Goal: Task Accomplishment & Management: Manage account settings

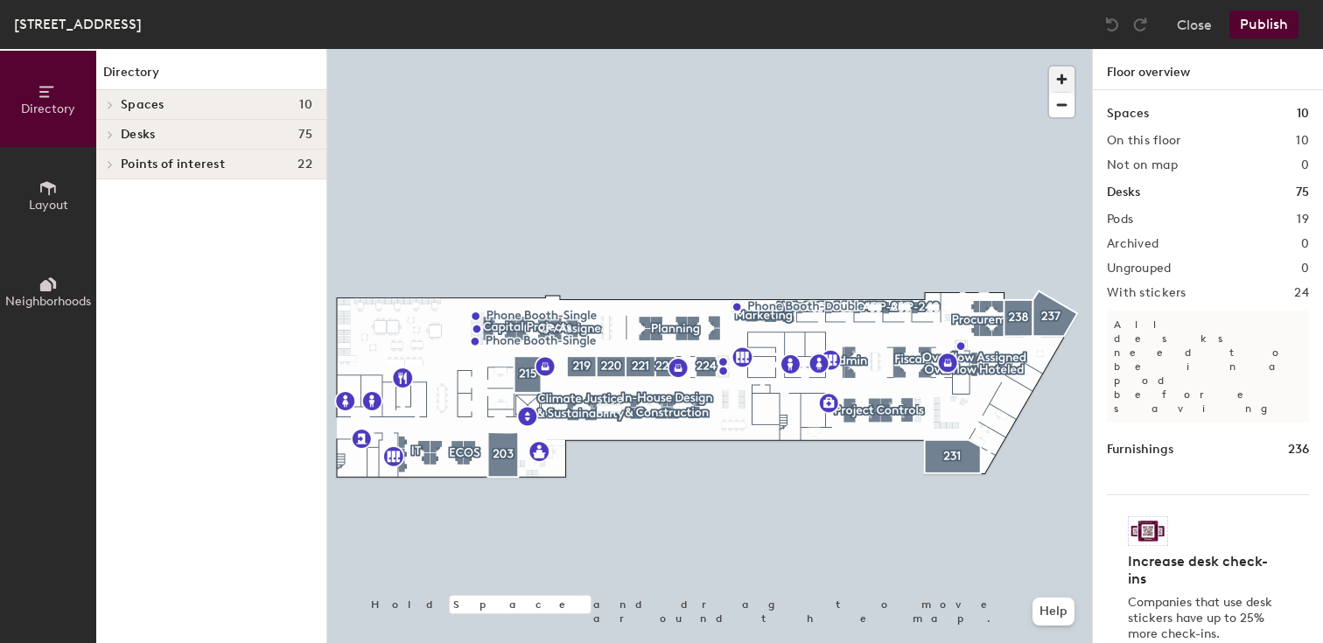
click at [1059, 76] on span "button" at bounding box center [1061, 79] width 25 height 25
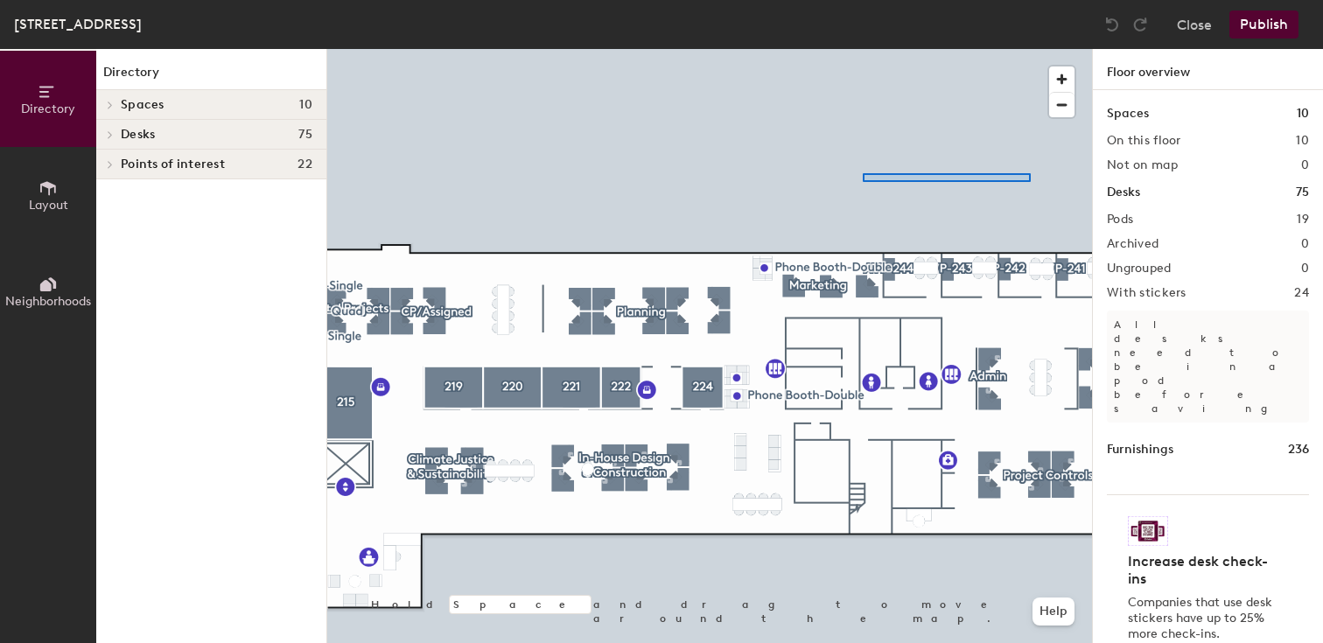
click at [816, 49] on div at bounding box center [709, 49] width 765 height 0
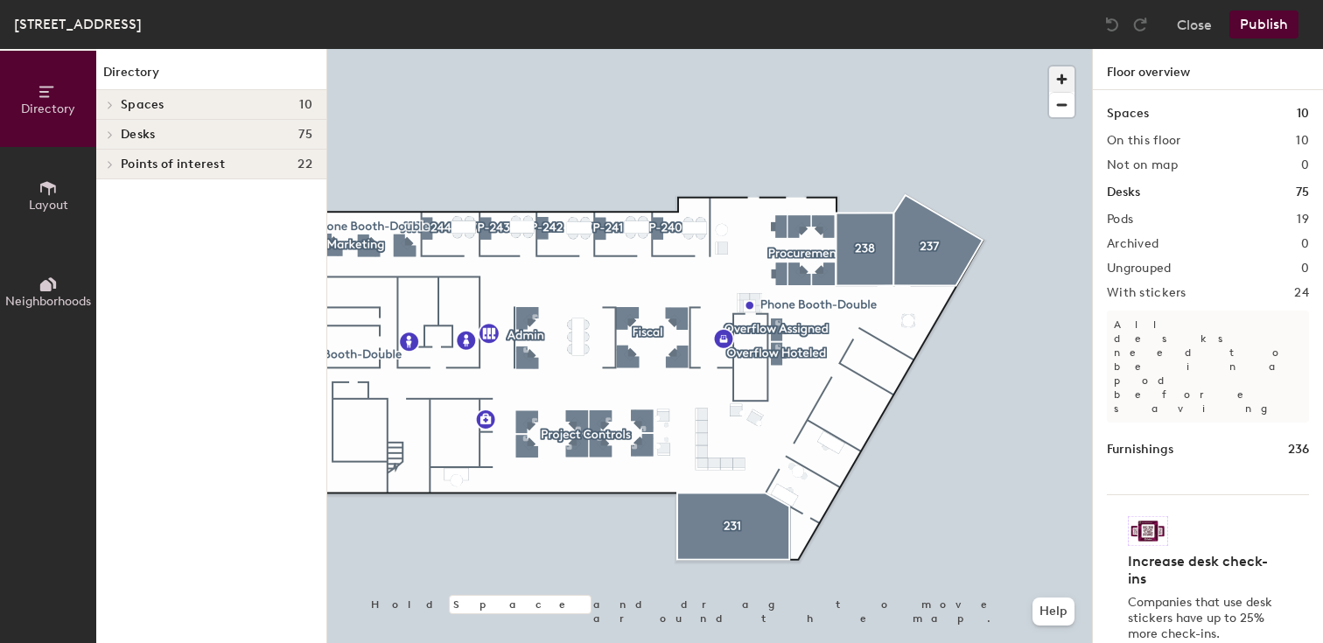
click at [1065, 78] on span "button" at bounding box center [1061, 79] width 25 height 25
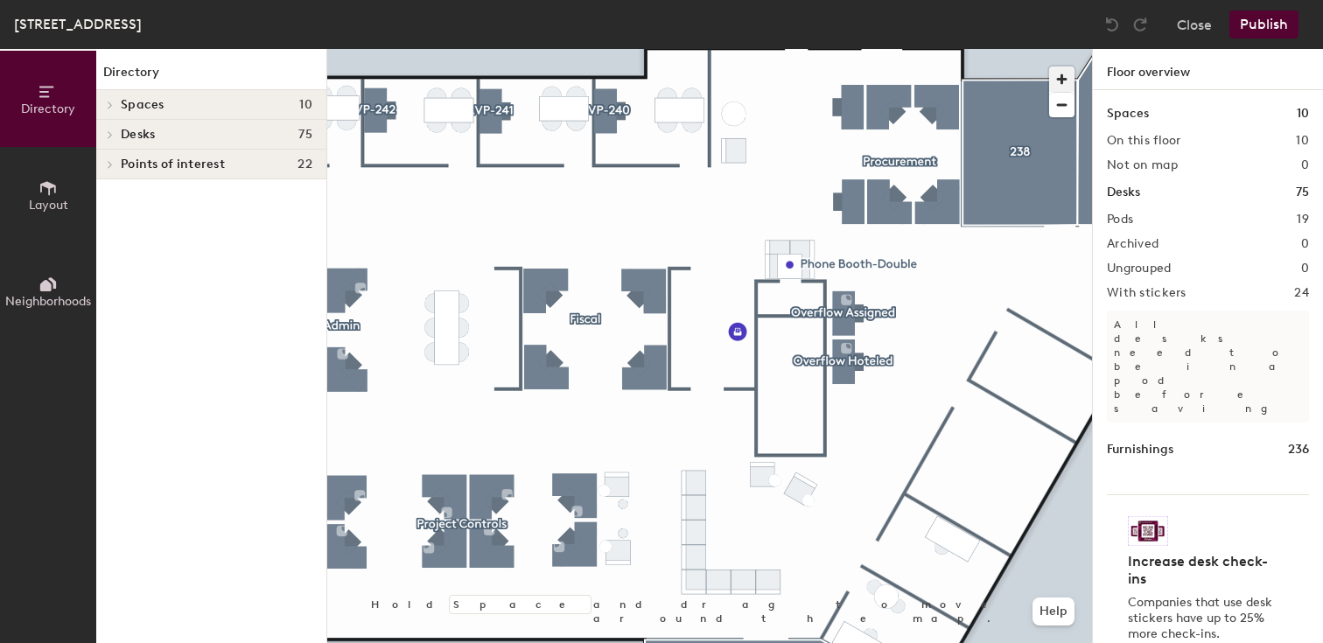
click at [1065, 78] on span "button" at bounding box center [1061, 79] width 25 height 25
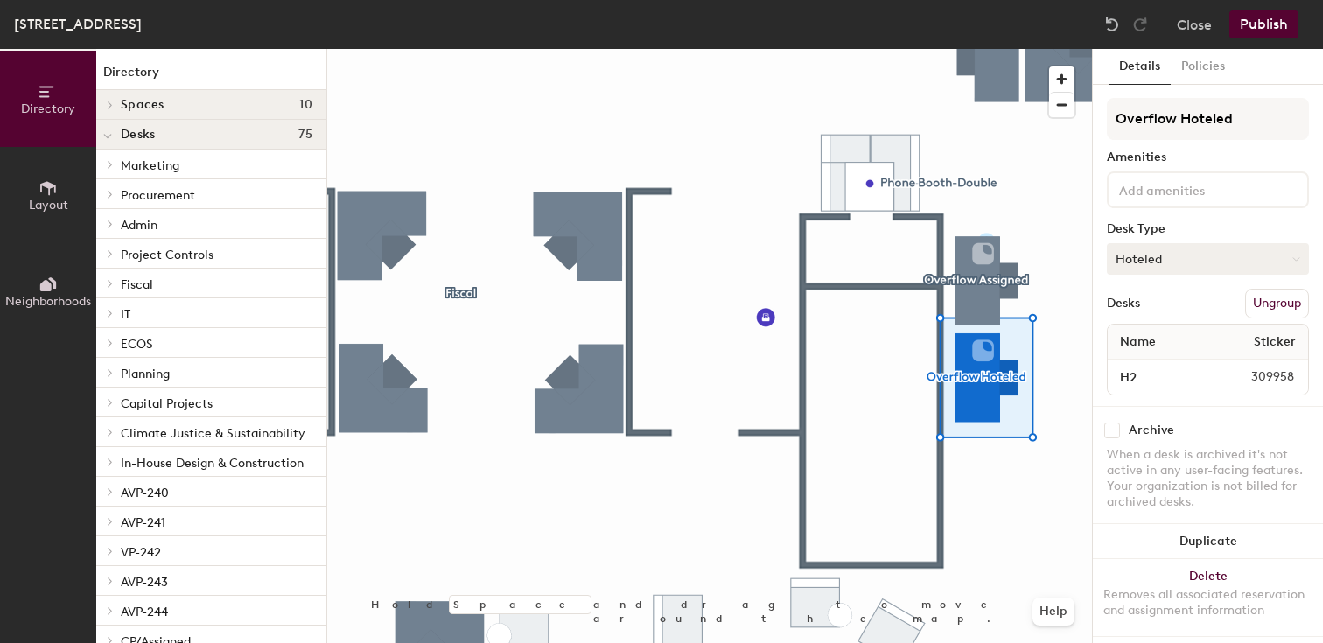
click at [1240, 260] on button "Hoteled" at bounding box center [1208, 259] width 202 height 32
click at [1202, 317] on div "Assigned" at bounding box center [1195, 313] width 175 height 26
click at [1264, 26] on button "Publish" at bounding box center [1263, 25] width 69 height 28
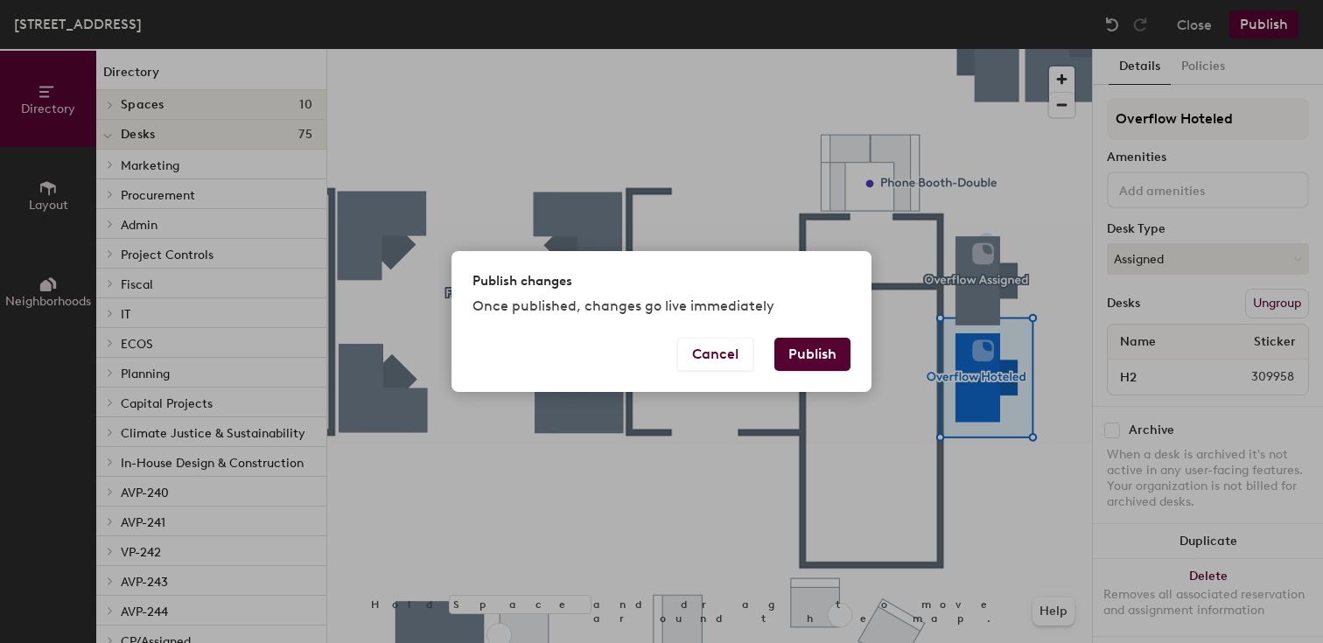
click at [808, 352] on button "Publish" at bounding box center [812, 354] width 76 height 33
